Goal: Information Seeking & Learning: Check status

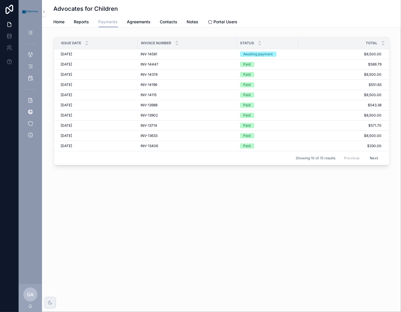
click at [137, 210] on div "Advocates for Children Payments Home Reports Payments Agreements Contacts Notes…" at bounding box center [221, 156] width 359 height 312
click at [27, 32] on div "Clients" at bounding box center [30, 32] width 9 height 9
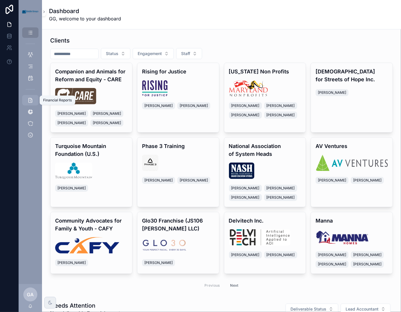
click at [31, 99] on icon "scrollable content" at bounding box center [30, 100] width 6 height 6
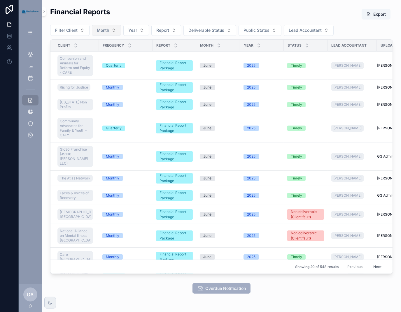
click at [116, 30] on button "Month" at bounding box center [106, 30] width 29 height 11
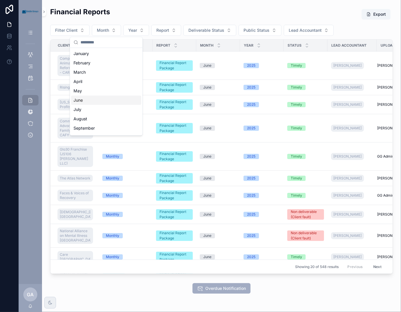
click at [98, 102] on div "June" at bounding box center [106, 100] width 70 height 9
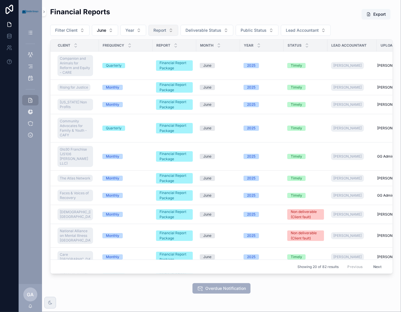
click at [174, 34] on button "Report" at bounding box center [163, 30] width 30 height 11
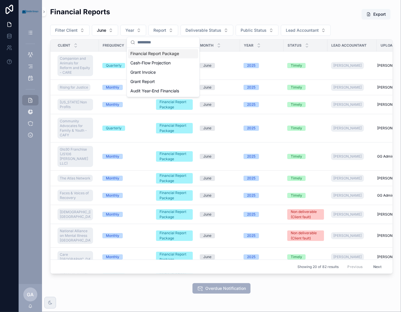
click at [184, 55] on div "Financial Report Package" at bounding box center [163, 53] width 70 height 9
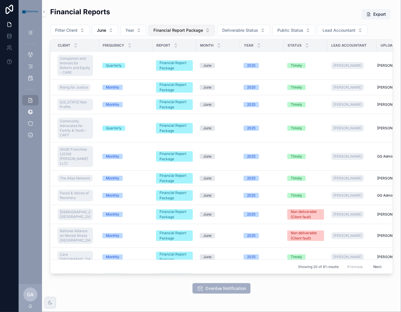
click at [197, 29] on span "Financial Report Package" at bounding box center [178, 30] width 50 height 6
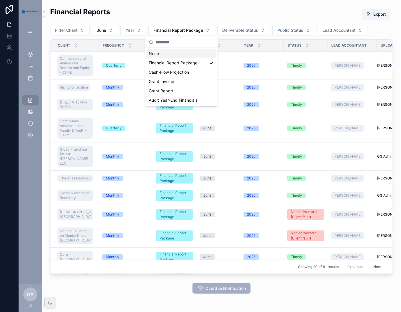
click at [178, 55] on div "None" at bounding box center [181, 53] width 70 height 9
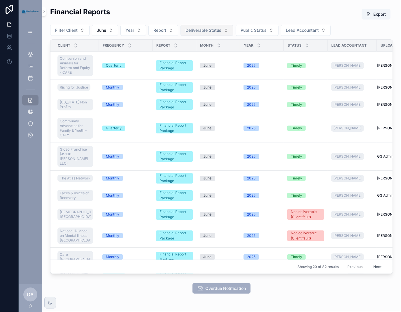
click at [214, 30] on span "Deliverable Status" at bounding box center [203, 30] width 36 height 6
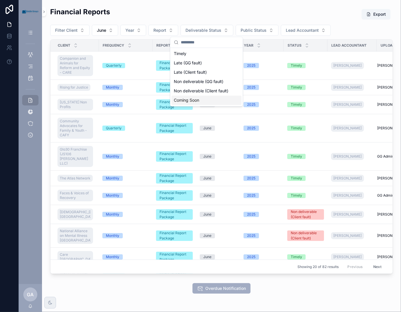
click at [204, 105] on div "Coming Soon" at bounding box center [206, 100] width 70 height 9
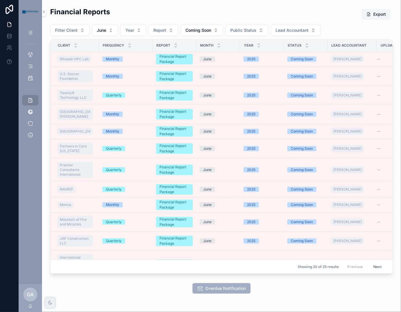
click at [293, 24] on div "Financial Reports Export Filter Client June Year Report Coming Soon Public Stat…" at bounding box center [221, 140] width 343 height 267
click at [297, 29] on span "Lead Accountant" at bounding box center [292, 30] width 33 height 6
type input "***"
click at [299, 65] on div "[PERSON_NAME]" at bounding box center [295, 62] width 70 height 9
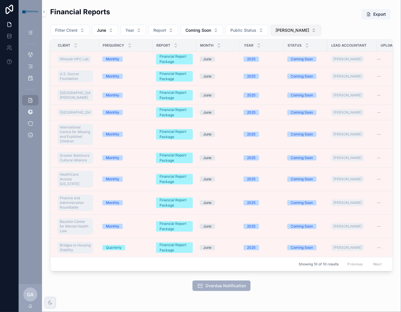
click at [308, 31] on button "[PERSON_NAME]" at bounding box center [296, 30] width 50 height 11
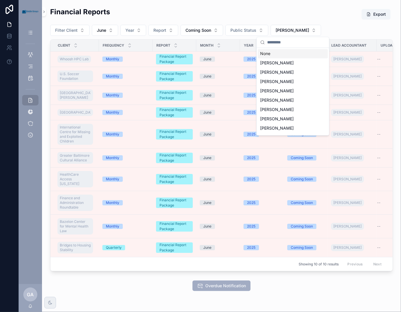
click at [288, 54] on div "None" at bounding box center [293, 53] width 70 height 9
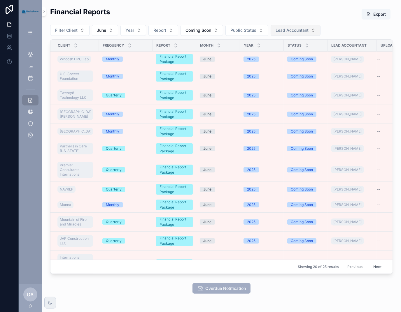
click at [309, 32] on button "Lead Accountant" at bounding box center [296, 30] width 50 height 11
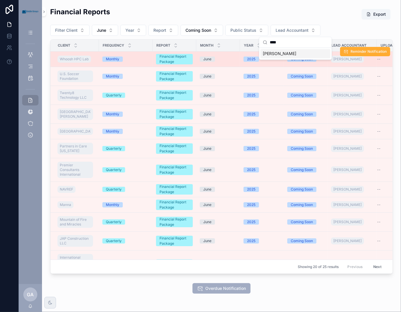
type input "****"
click at [300, 52] on div "[PERSON_NAME]" at bounding box center [295, 53] width 70 height 9
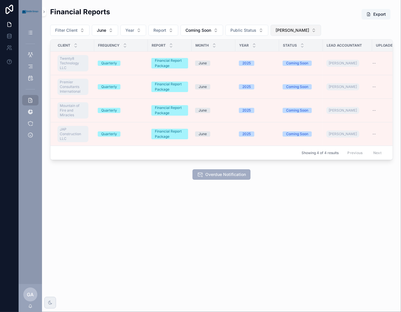
click at [300, 31] on span "[PERSON_NAME]" at bounding box center [293, 30] width 34 height 6
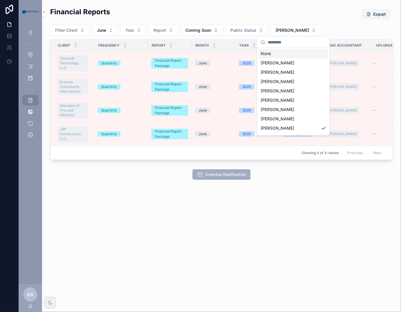
click at [285, 55] on div "None" at bounding box center [293, 53] width 70 height 9
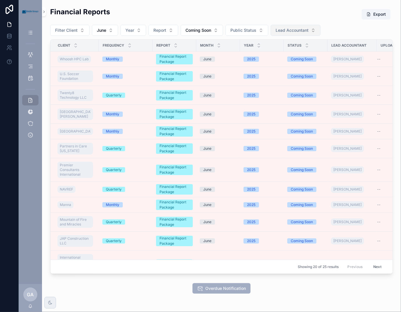
click at [308, 33] on span "Lead Accountant" at bounding box center [292, 30] width 33 height 6
type input "***"
click at [282, 52] on span "[PERSON_NAME]" at bounding box center [280, 54] width 34 height 6
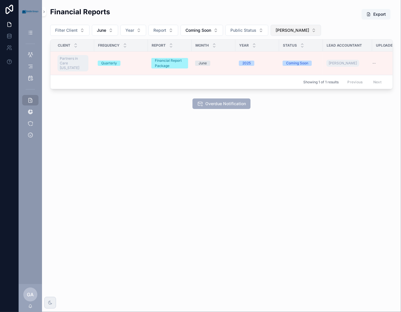
click at [315, 31] on button "[PERSON_NAME]" at bounding box center [296, 30] width 50 height 11
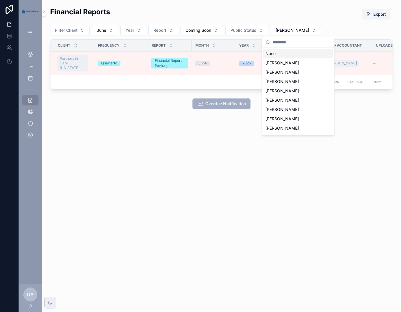
click at [290, 54] on div "None" at bounding box center [298, 53] width 70 height 9
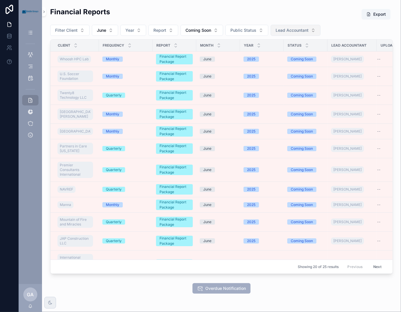
click at [306, 26] on button "Lead Accountant" at bounding box center [296, 30] width 50 height 11
type input "***"
click at [281, 57] on div "[PERSON_NAME]" at bounding box center [295, 53] width 70 height 9
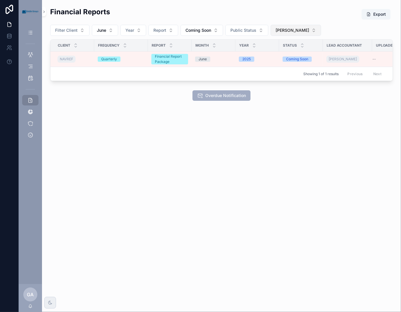
click at [295, 33] on button "[PERSON_NAME]" at bounding box center [296, 30] width 50 height 11
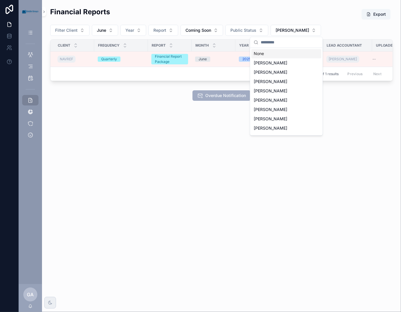
click at [272, 53] on div "None" at bounding box center [286, 53] width 70 height 9
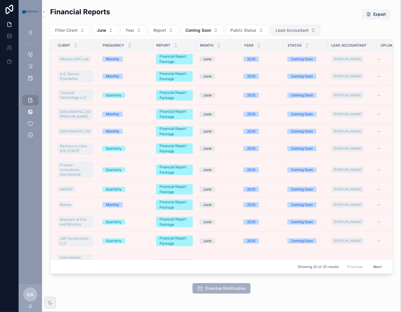
click at [311, 31] on button "Lead Accountant" at bounding box center [296, 30] width 50 height 11
type input "****"
click at [286, 50] on div "[PERSON_NAME]" at bounding box center [295, 53] width 70 height 9
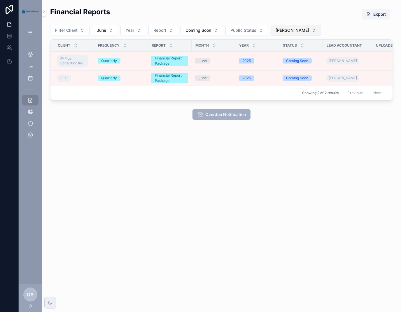
click at [286, 33] on span "[PERSON_NAME]" at bounding box center [293, 30] width 34 height 6
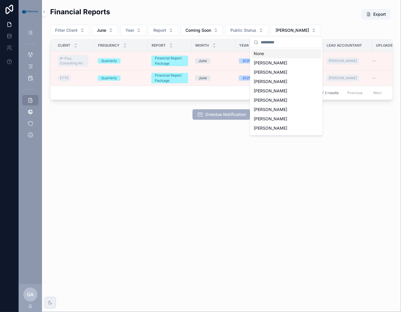
click at [271, 52] on div "None" at bounding box center [286, 53] width 70 height 9
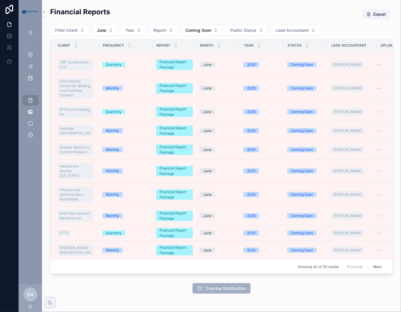
scroll to position [29, 0]
